Goal: Use online tool/utility

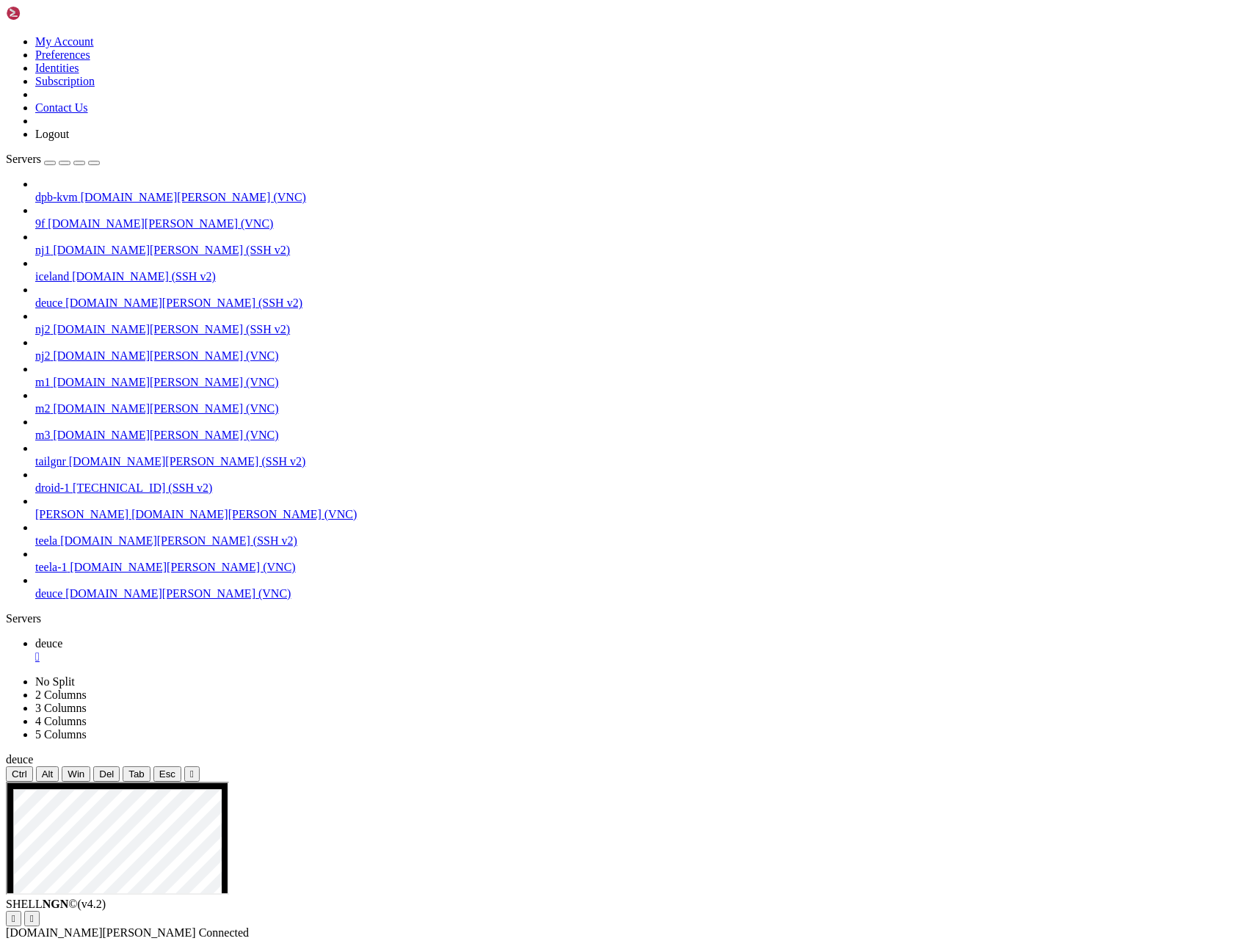
drag, startPoint x: 1158, startPoint y: 1243, endPoint x: 1162, endPoint y: 1004, distance: 239.0
